Goal: Task Accomplishment & Management: Manage account settings

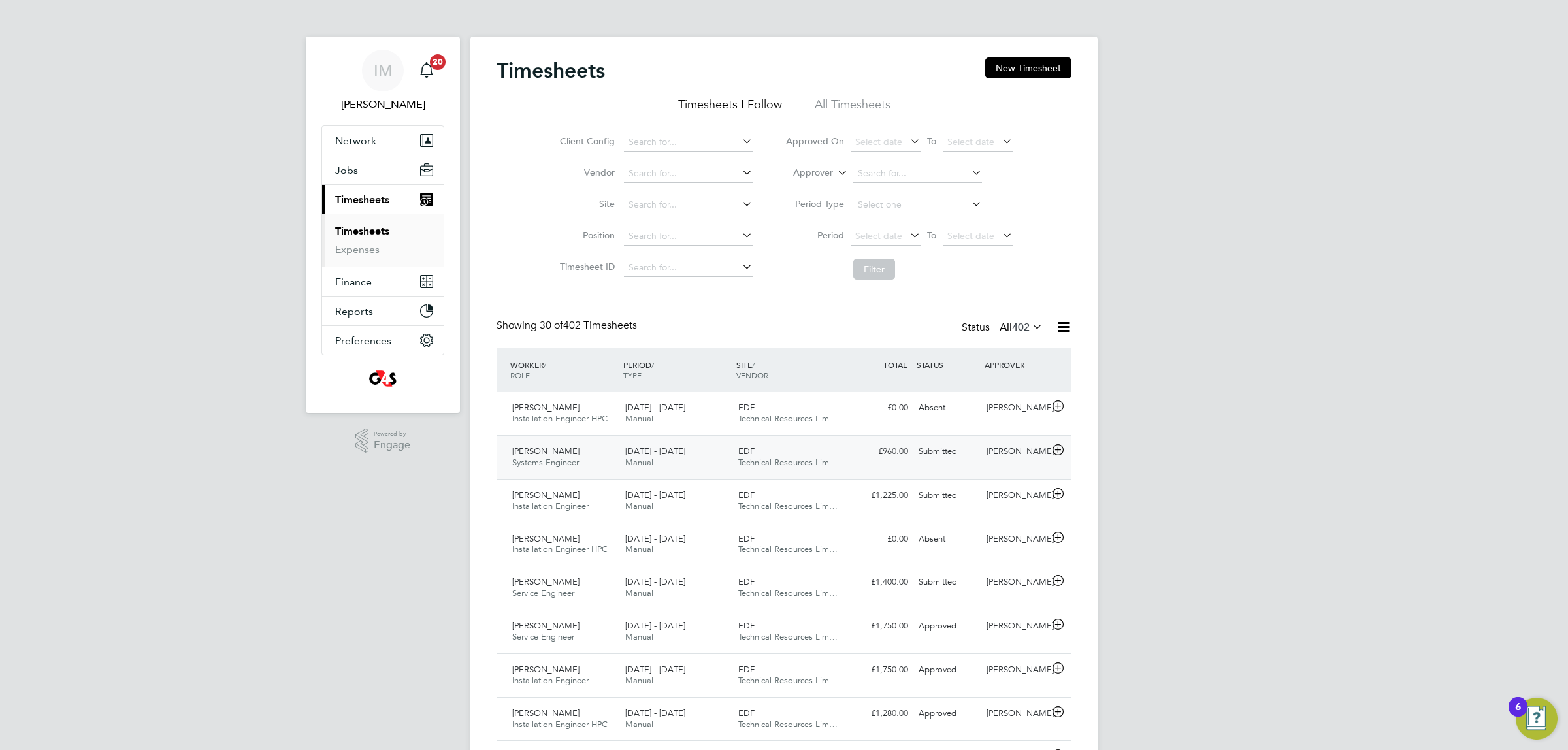
click at [556, 451] on span "[PERSON_NAME]" at bounding box center [545, 450] width 67 height 11
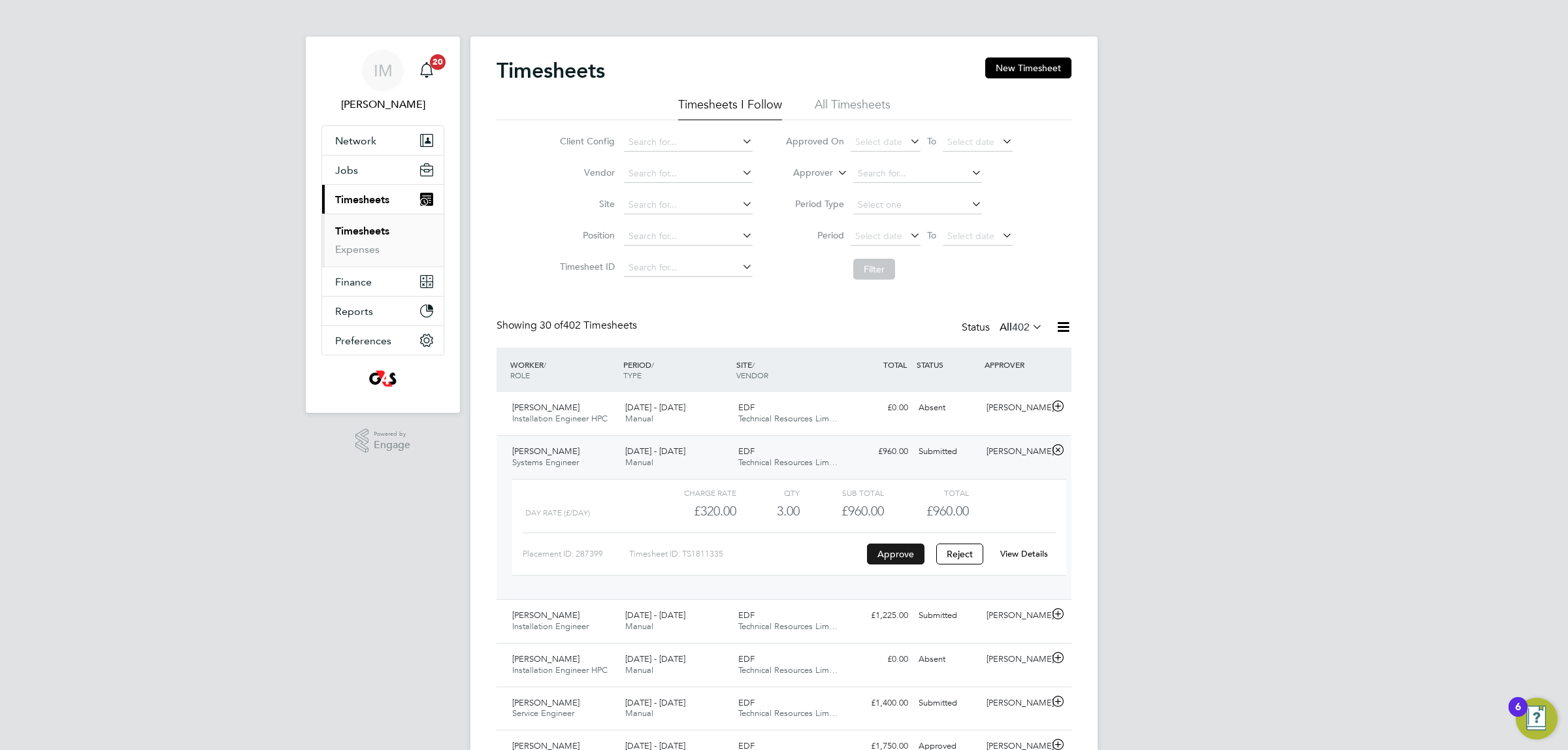
click at [900, 552] on button "Approve" at bounding box center [896, 553] width 57 height 21
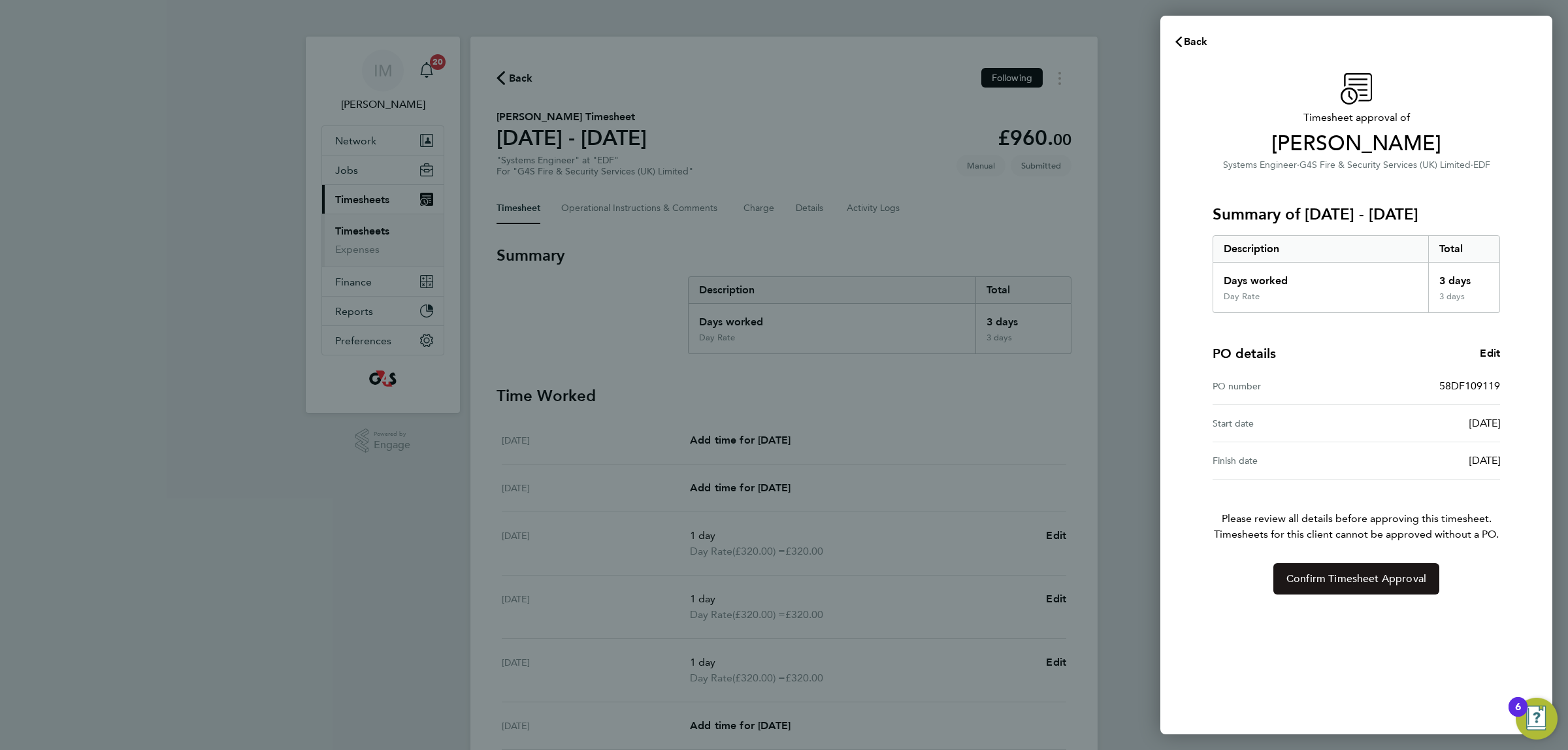
click at [1336, 578] on span "Confirm Timesheet Approval" at bounding box center [1356, 579] width 140 height 13
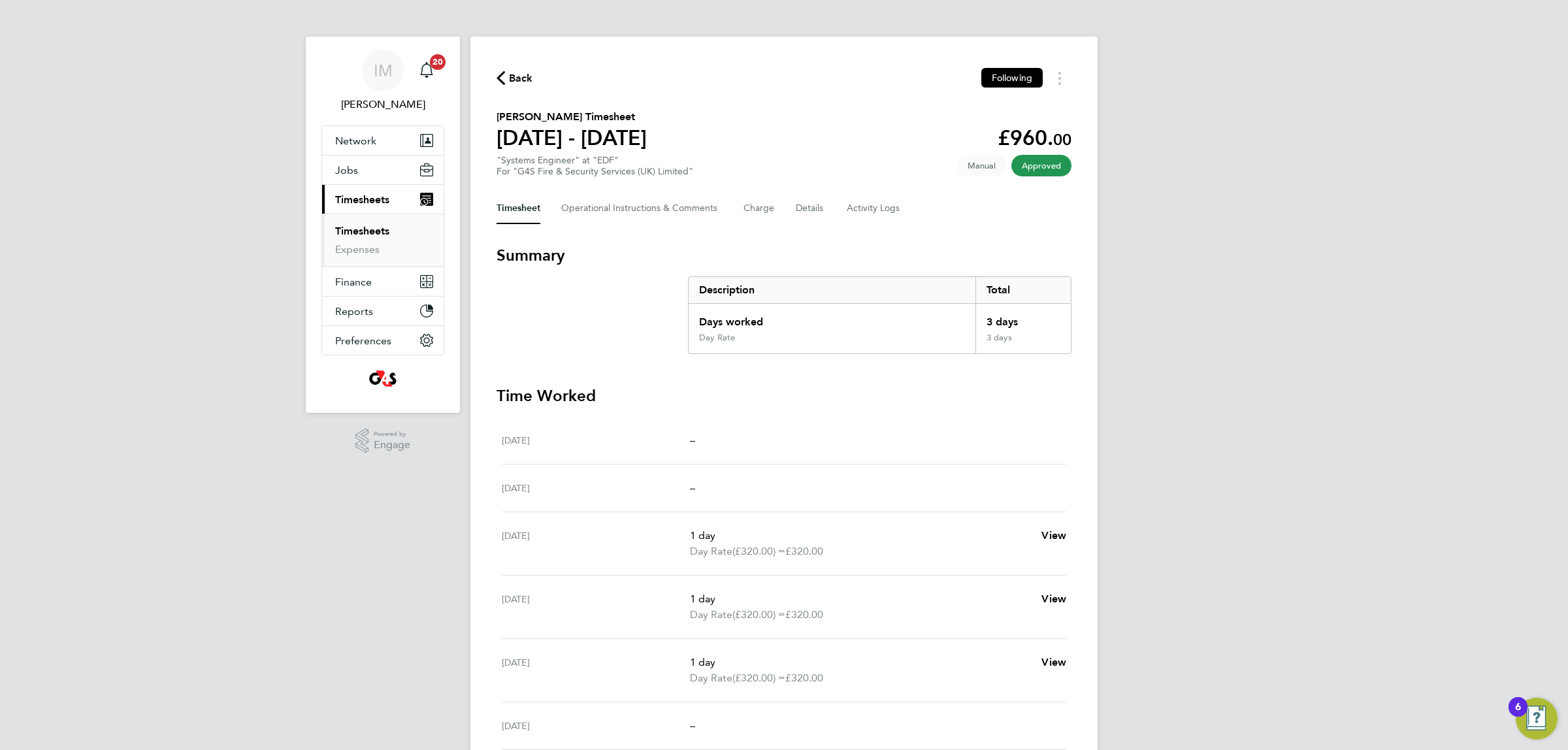
click at [510, 79] on span "Back" at bounding box center [521, 78] width 24 height 15
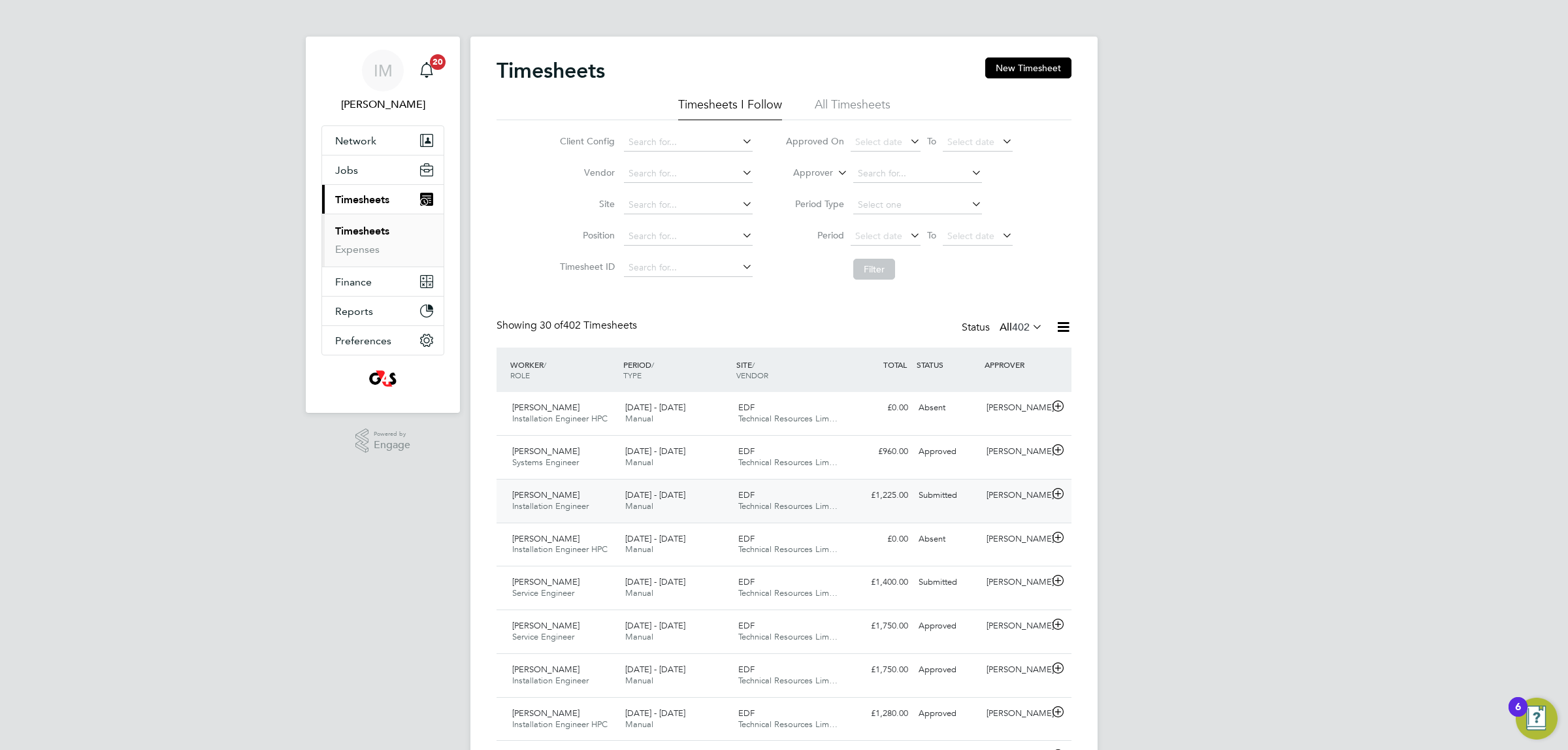
click at [557, 503] on span "Installation Engineer" at bounding box center [550, 506] width 77 height 11
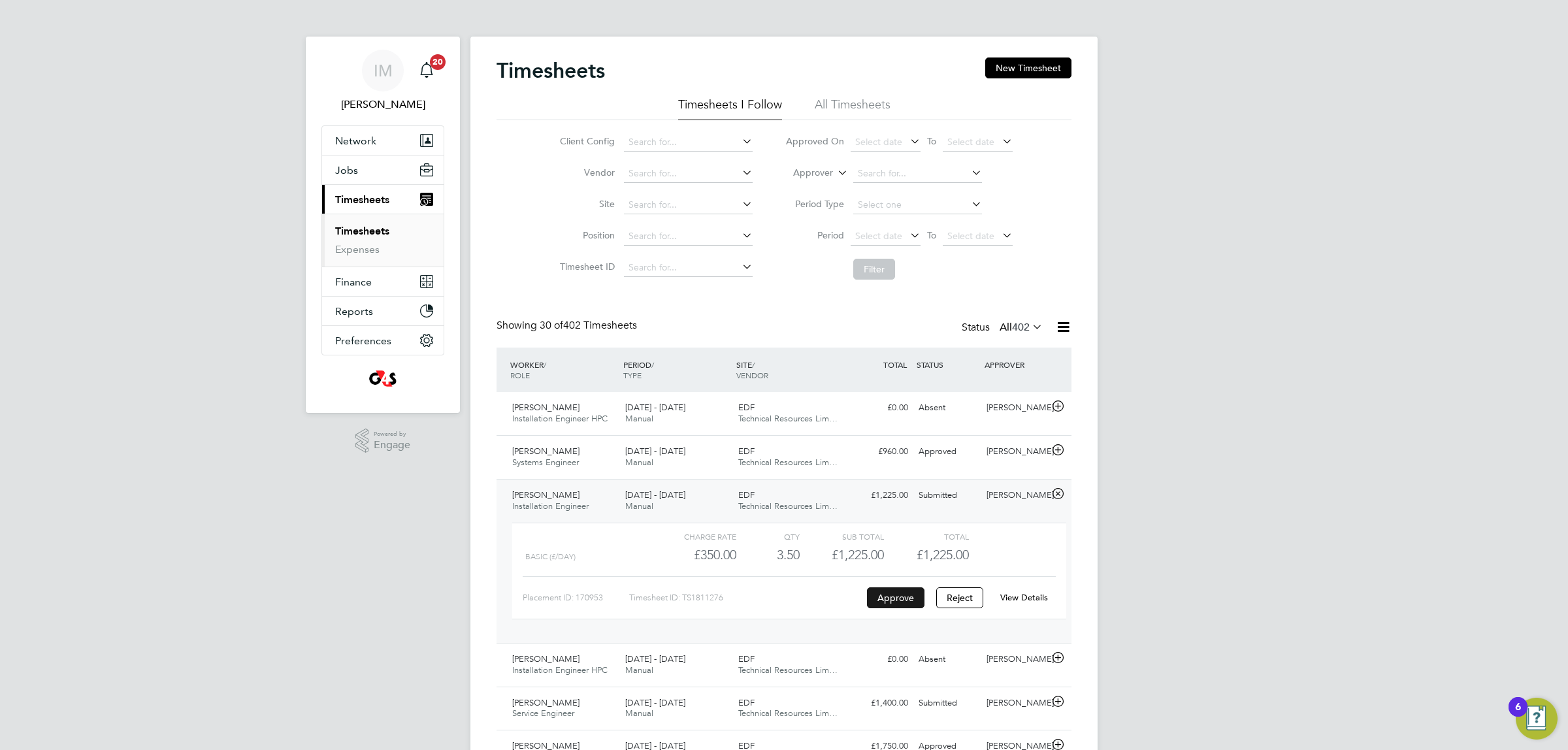
click at [887, 593] on button "Approve" at bounding box center [896, 597] width 57 height 21
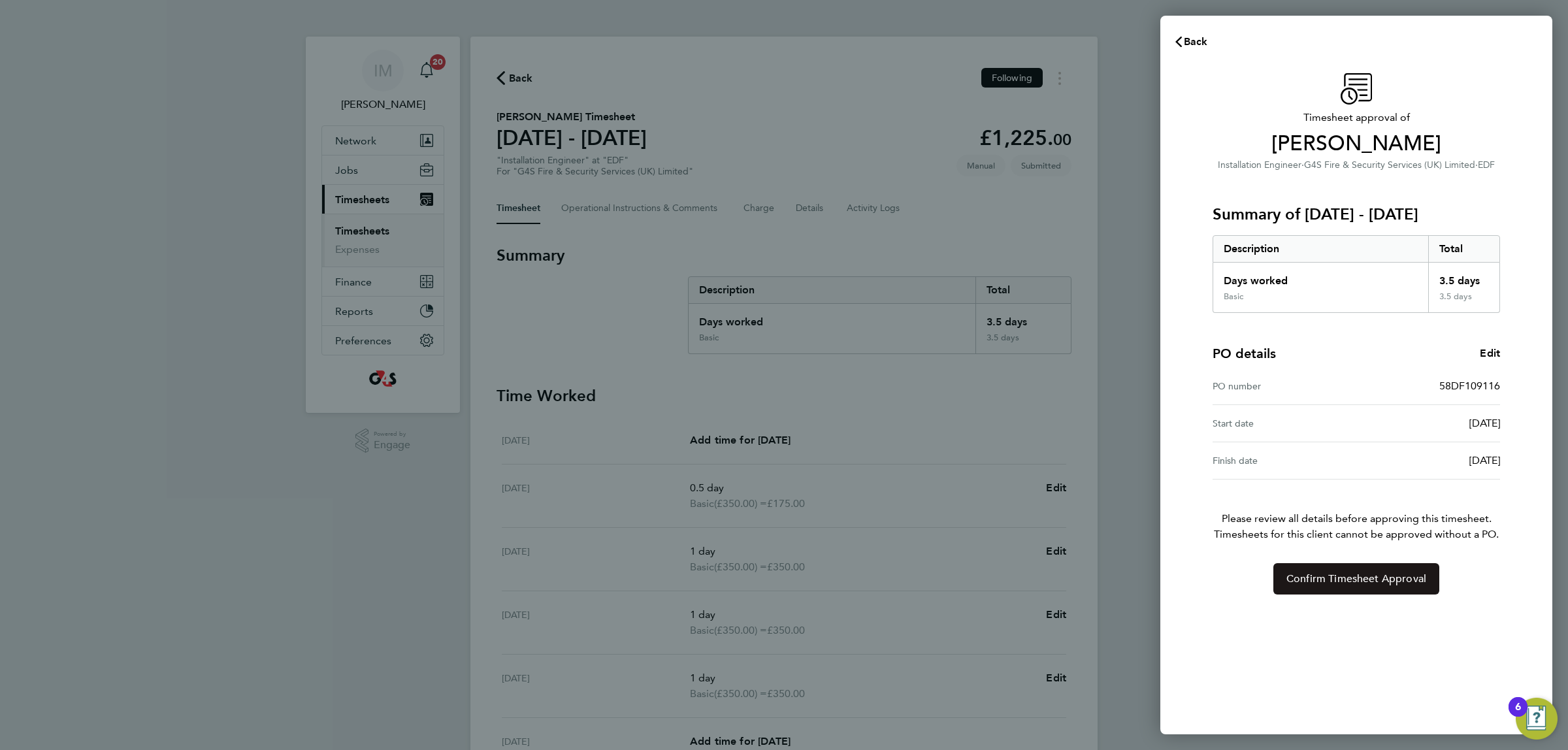
click at [1340, 575] on span "Confirm Timesheet Approval" at bounding box center [1356, 579] width 140 height 13
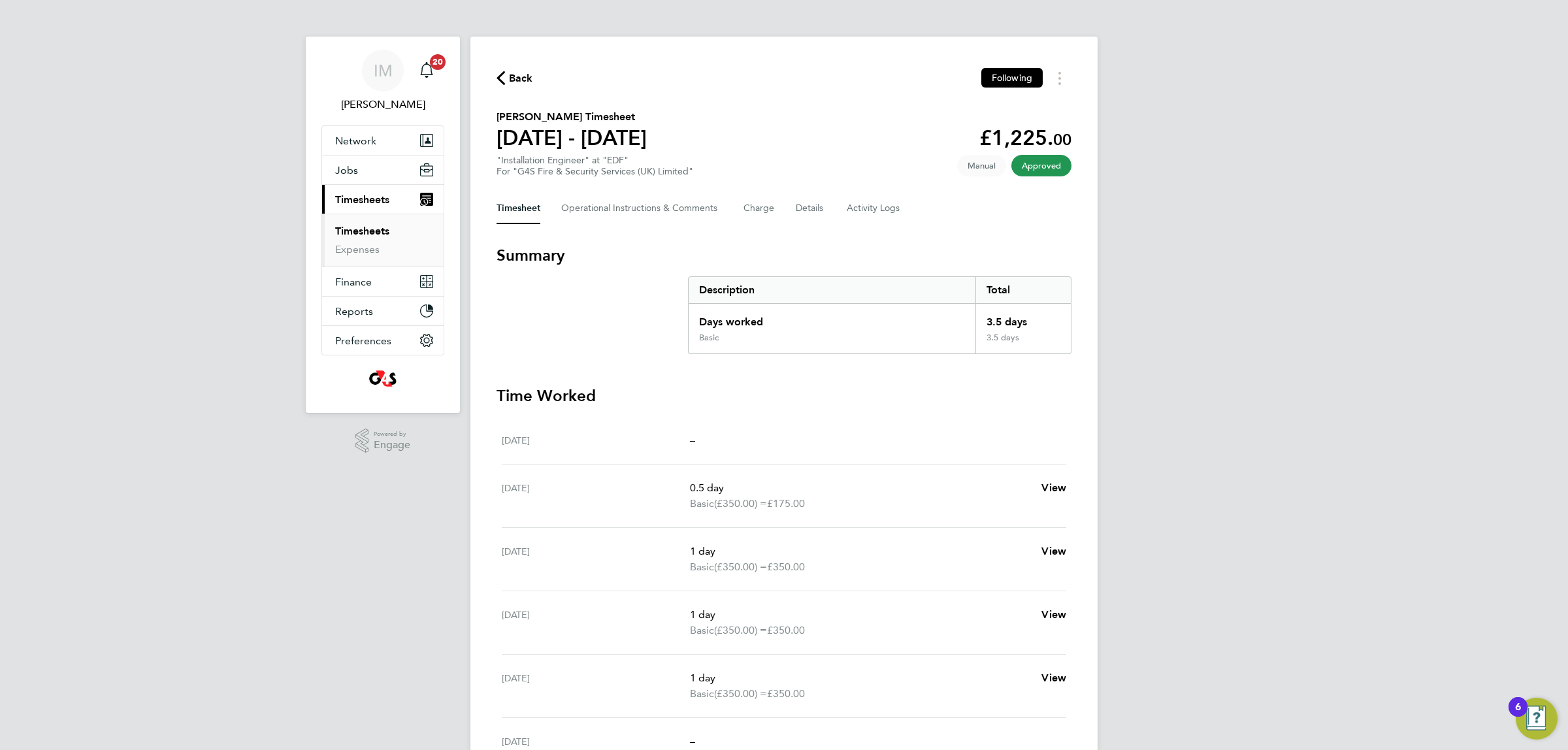
click at [518, 78] on span "Back" at bounding box center [521, 78] width 24 height 15
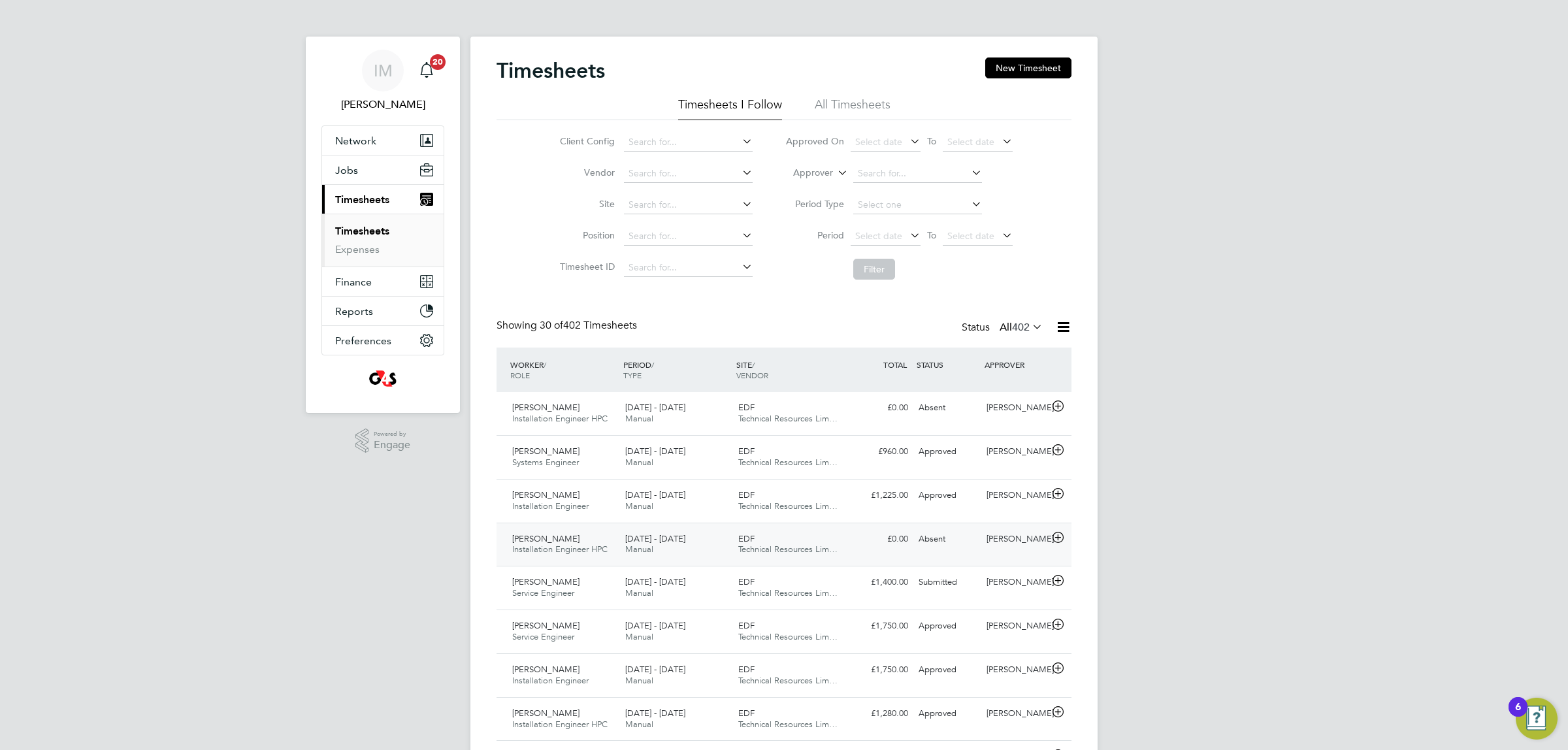
click at [530, 542] on span "[PERSON_NAME]" at bounding box center [545, 538] width 67 height 11
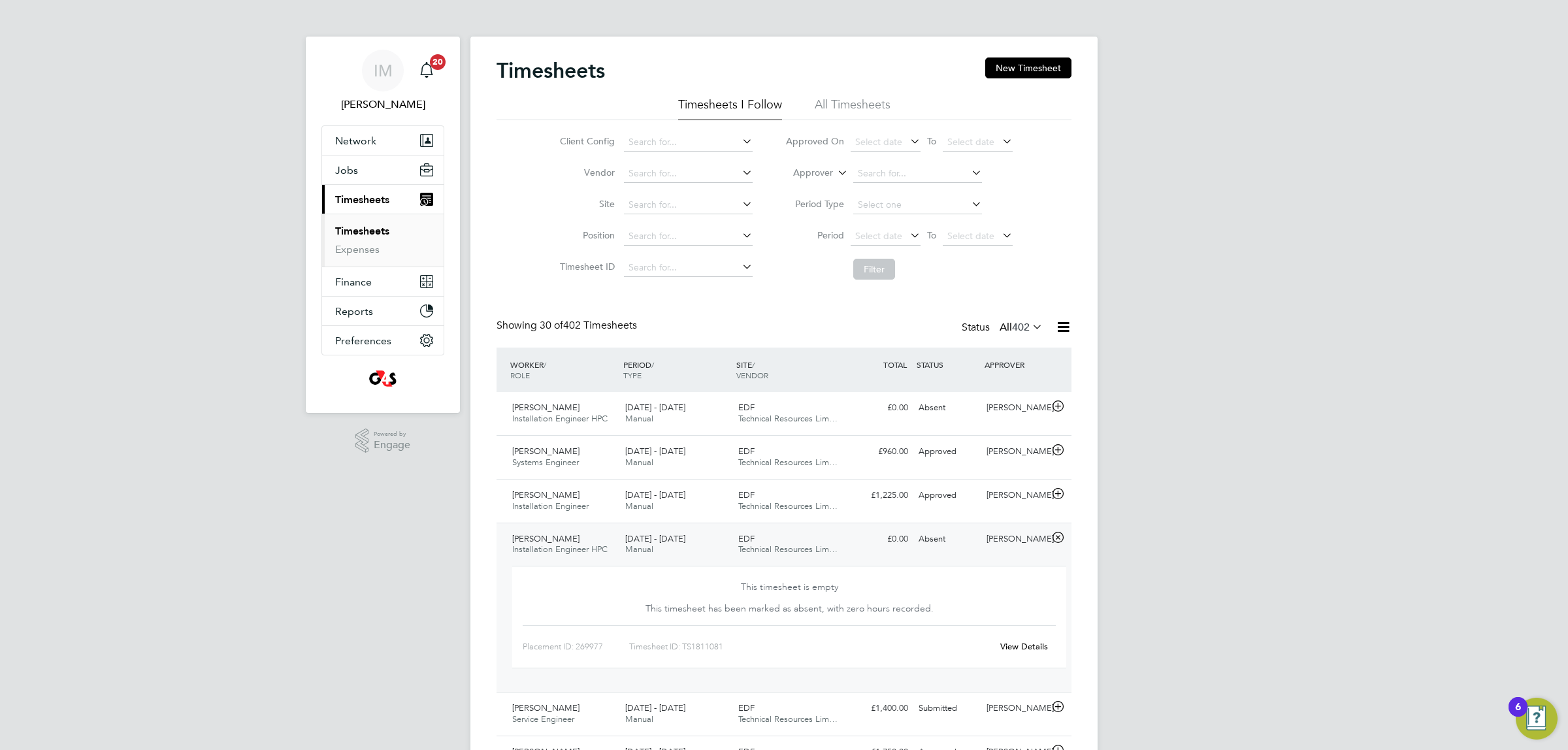
click at [1055, 539] on icon at bounding box center [1058, 538] width 16 height 11
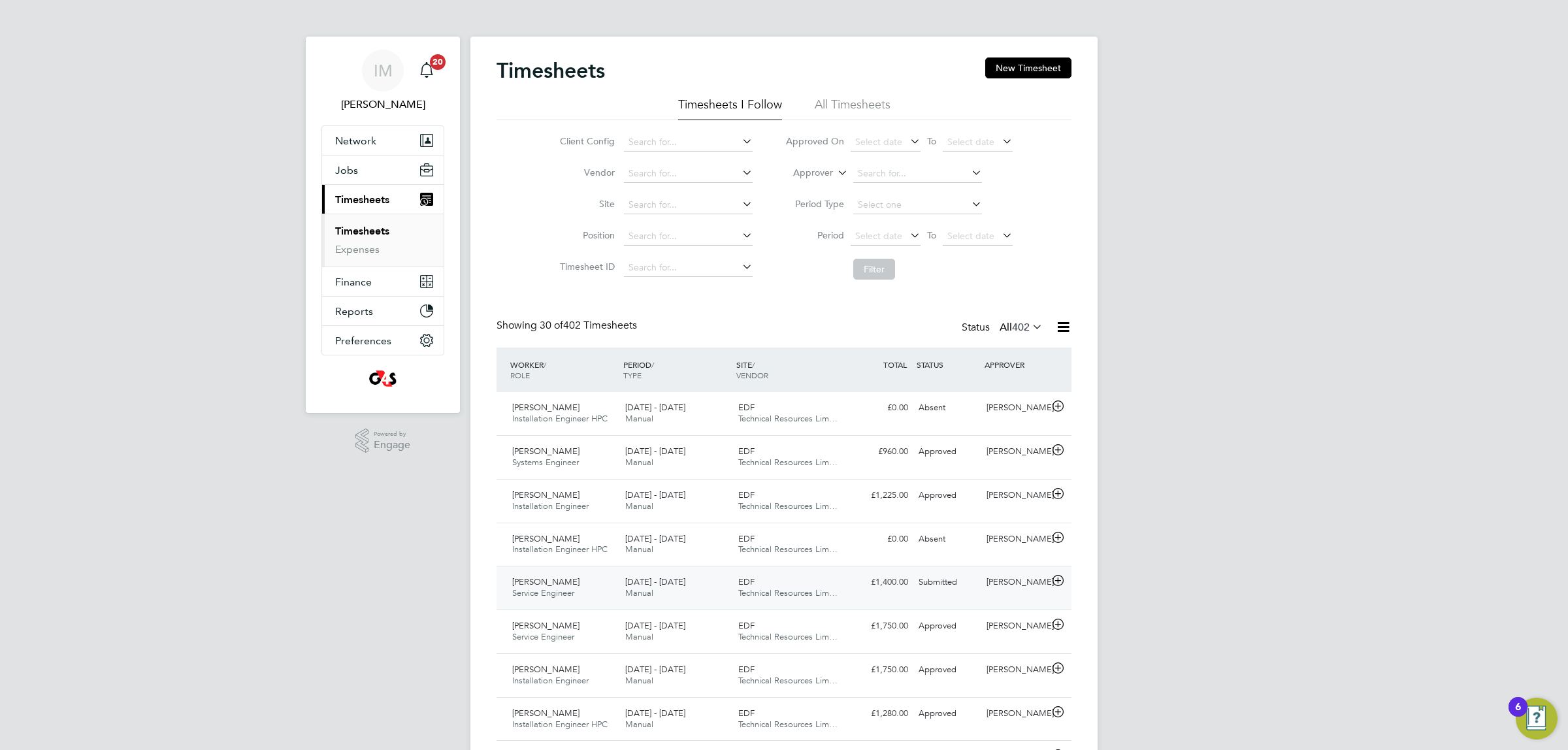
click at [547, 587] on span "[PERSON_NAME]" at bounding box center [545, 581] width 67 height 11
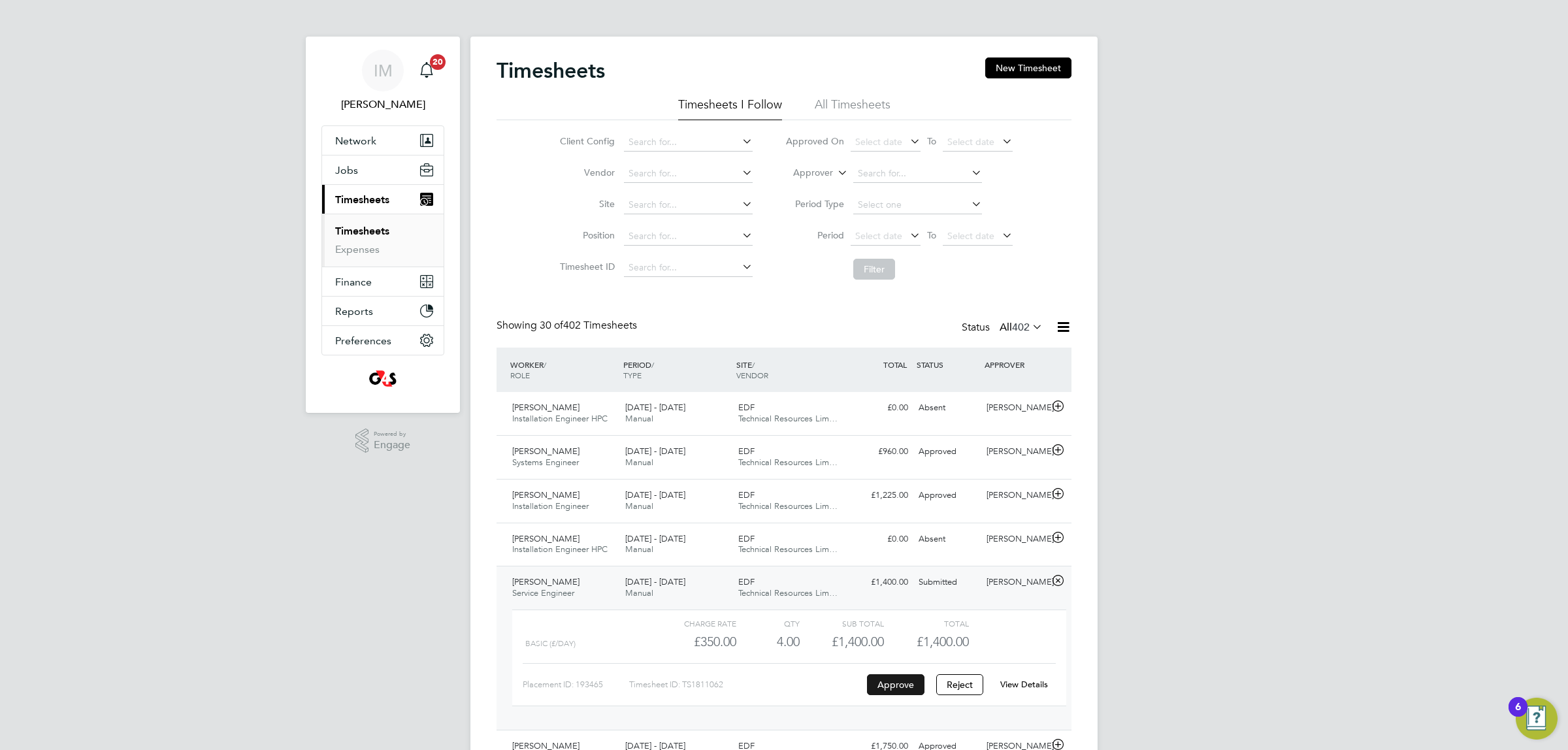
click at [896, 678] on button "Approve" at bounding box center [896, 684] width 57 height 21
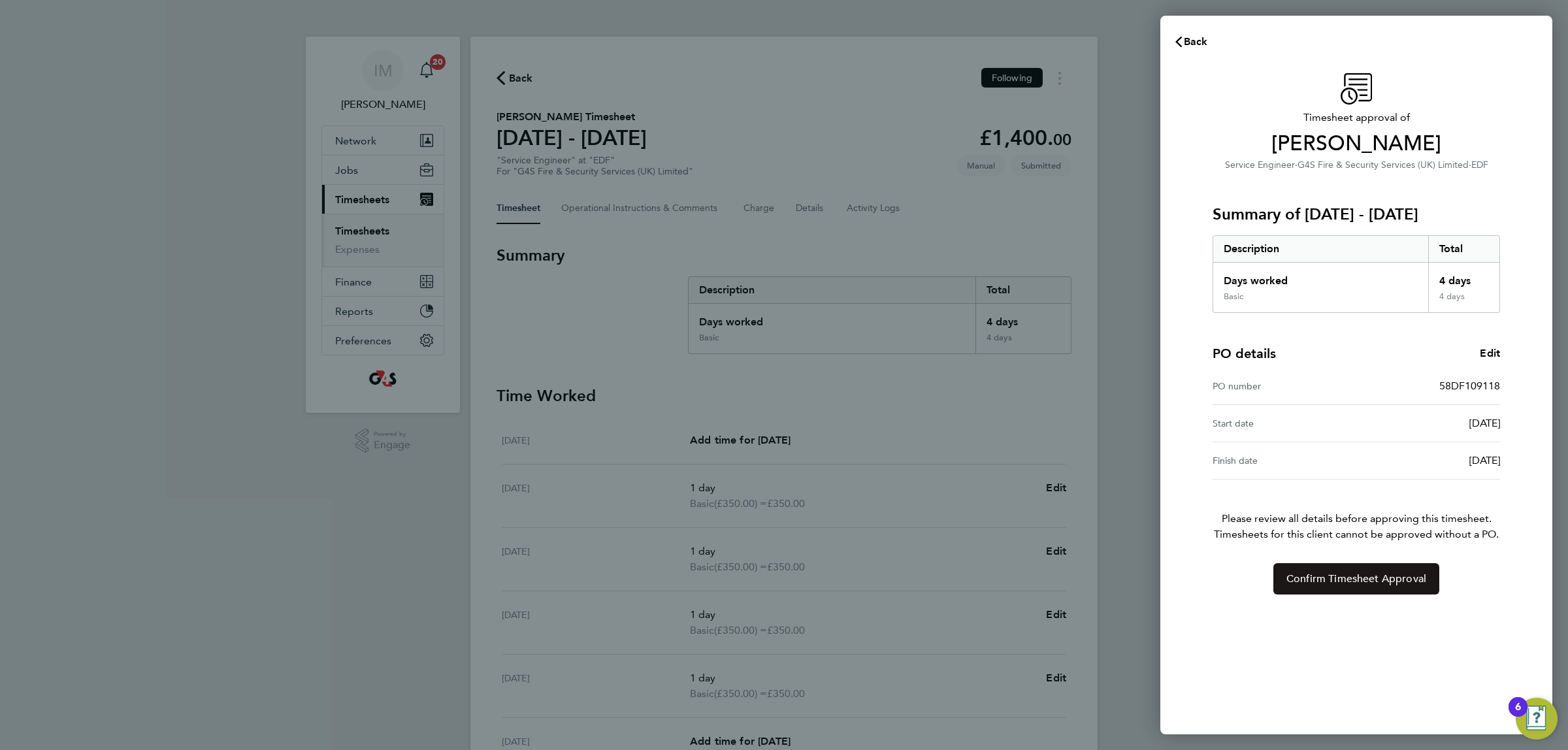
click at [1330, 575] on span "Confirm Timesheet Approval" at bounding box center [1356, 579] width 140 height 13
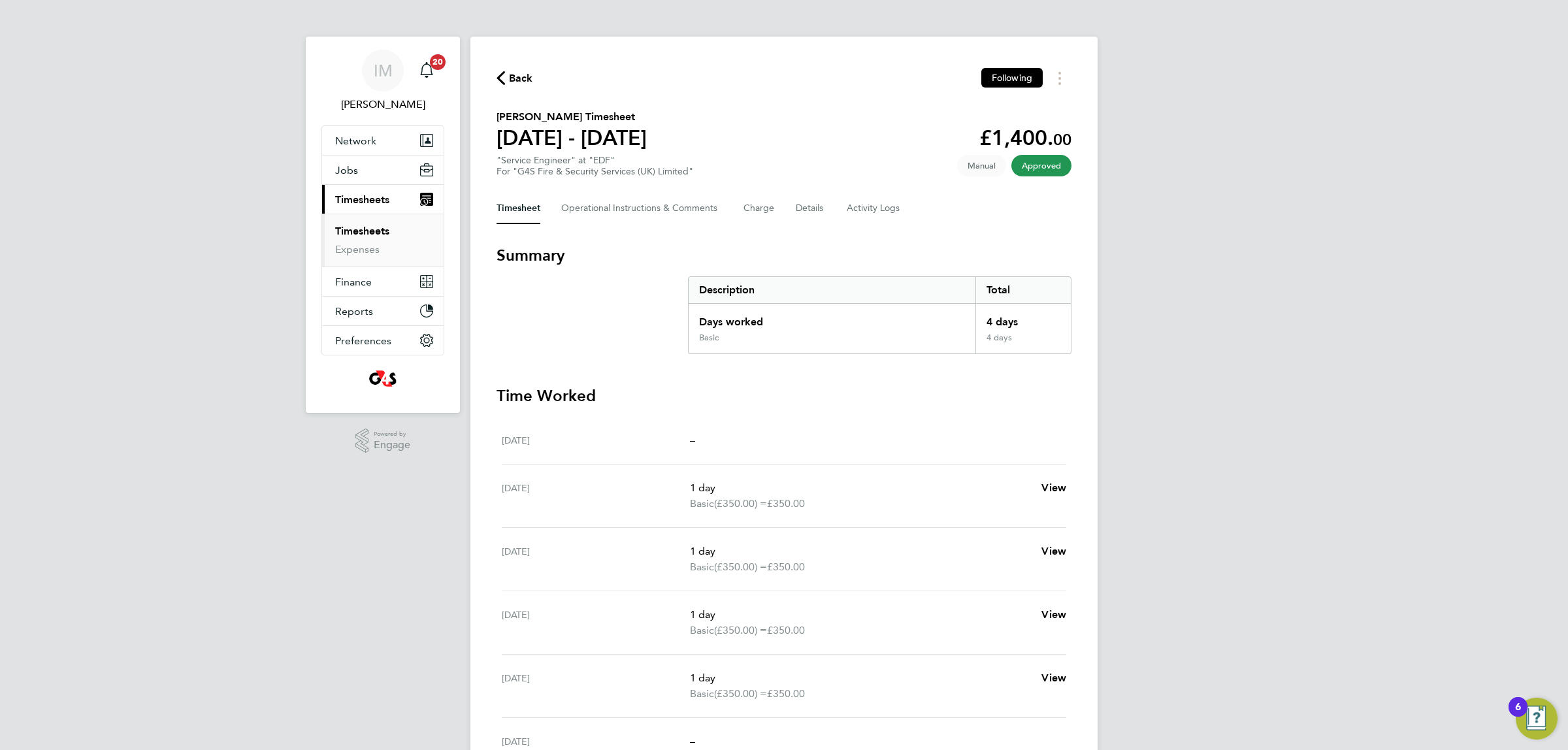
click at [520, 78] on span "Back" at bounding box center [521, 78] width 24 height 15
